Goal: Task Accomplishment & Management: Use online tool/utility

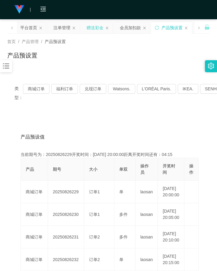
click at [95, 28] on div "赠送彩金" at bounding box center [95, 27] width 17 height 11
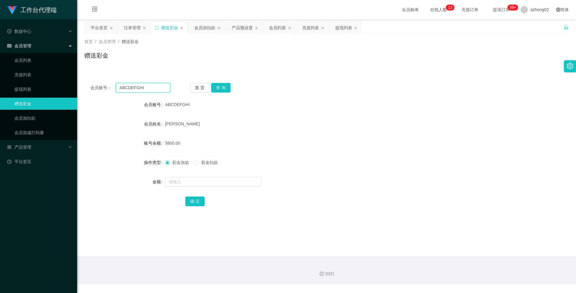
drag, startPoint x: 149, startPoint y: 90, endPoint x: 114, endPoint y: 87, distance: 34.8
click at [114, 87] on div "会员账号： ABCDEFGHI" at bounding box center [130, 88] width 80 height 10
paste input "061710123"
type input "061710123"
click at [216, 86] on button "查 询" at bounding box center [220, 88] width 19 height 10
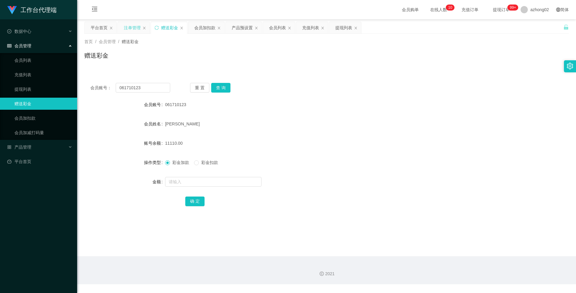
click at [136, 28] on div "注单管理" at bounding box center [132, 27] width 17 height 11
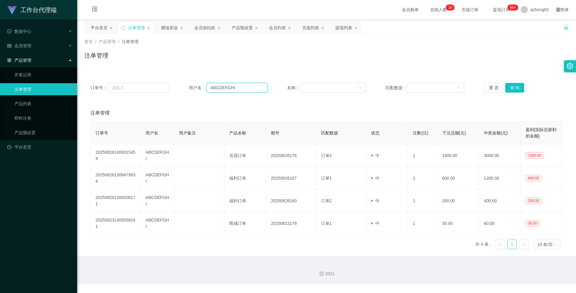
drag, startPoint x: 240, startPoint y: 87, endPoint x: 205, endPoint y: 84, distance: 34.8
click at [206, 84] on div "用户名： ABCDEFGHI" at bounding box center [228, 88] width 79 height 10
paste input "061710123"
type input "061710123"
click at [216, 87] on button "查 询" at bounding box center [515, 88] width 19 height 10
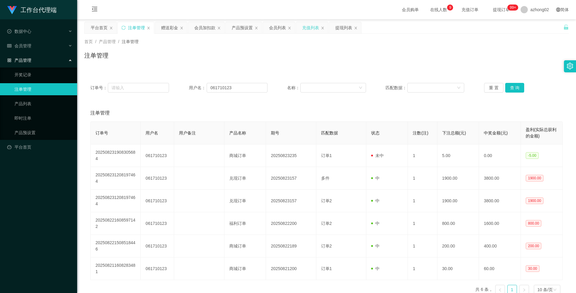
click at [216, 29] on div "充值列表" at bounding box center [310, 27] width 17 height 11
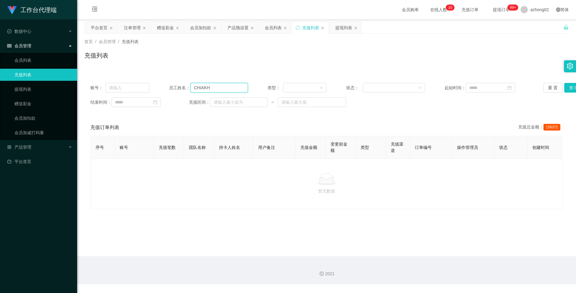
drag, startPoint x: 205, startPoint y: 87, endPoint x: 191, endPoint y: 87, distance: 14.2
click at [191, 87] on input "CHIAKH" at bounding box center [220, 88] width 58 height 10
paste input "061710123"
type input "061710123"
click at [216, 86] on button "查 询" at bounding box center [574, 88] width 19 height 10
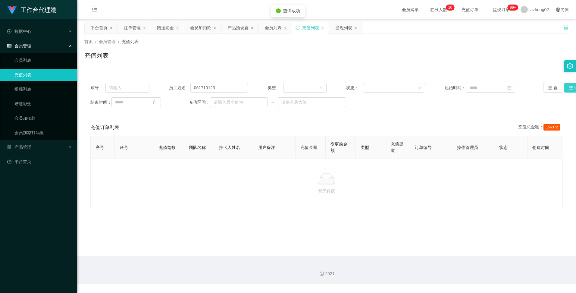
click at [216, 86] on button "查 询" at bounding box center [574, 88] width 19 height 10
drag, startPoint x: 220, startPoint y: 89, endPoint x: 188, endPoint y: 84, distance: 33.0
click at [188, 84] on div "员工姓名： 061710123" at bounding box center [208, 88] width 79 height 10
click at [216, 117] on div "账号： 员工姓名： 类型： 状态： 起始时间： 重 置 查 询 结束时间： 充值区间： ~ 充值订单列表 充值总金额： 156372 序号 账号 充值笔数 团…" at bounding box center [326, 143] width 485 height 132
click at [128, 90] on input "text" at bounding box center [128, 88] width 44 height 10
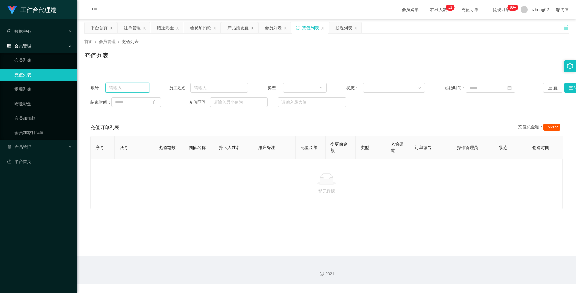
paste input "061710123"
type input "061710123"
click at [216, 88] on button "查 询" at bounding box center [574, 88] width 19 height 10
click at [216, 88] on div "重 置 查 询" at bounding box center [583, 88] width 79 height 10
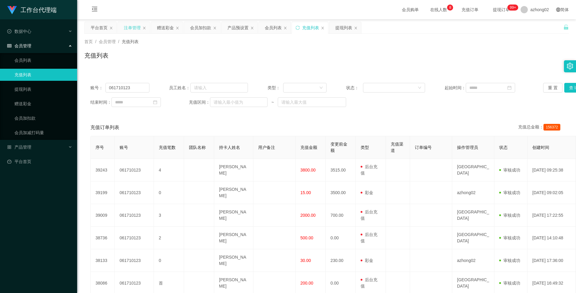
click at [131, 27] on div "注单管理" at bounding box center [132, 27] width 17 height 11
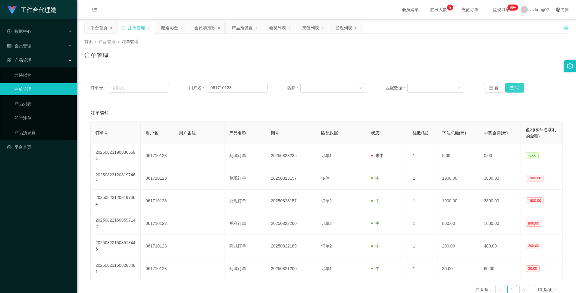
click at [216, 88] on button "查 询" at bounding box center [515, 88] width 19 height 10
click at [216, 30] on div "充值列表" at bounding box center [310, 27] width 17 height 11
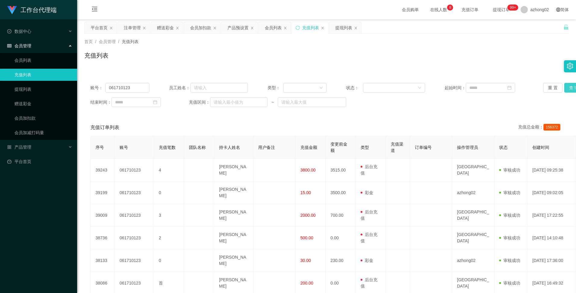
click at [216, 86] on button "查 询" at bounding box center [574, 88] width 19 height 10
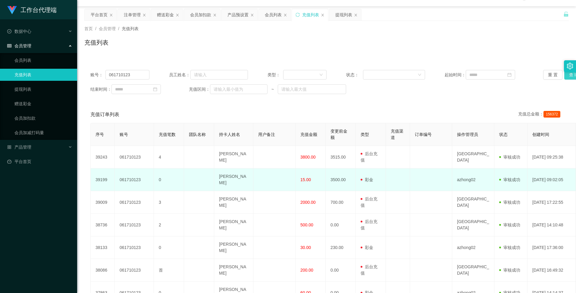
scroll to position [2, 0]
